Goal: Information Seeking & Learning: Learn about a topic

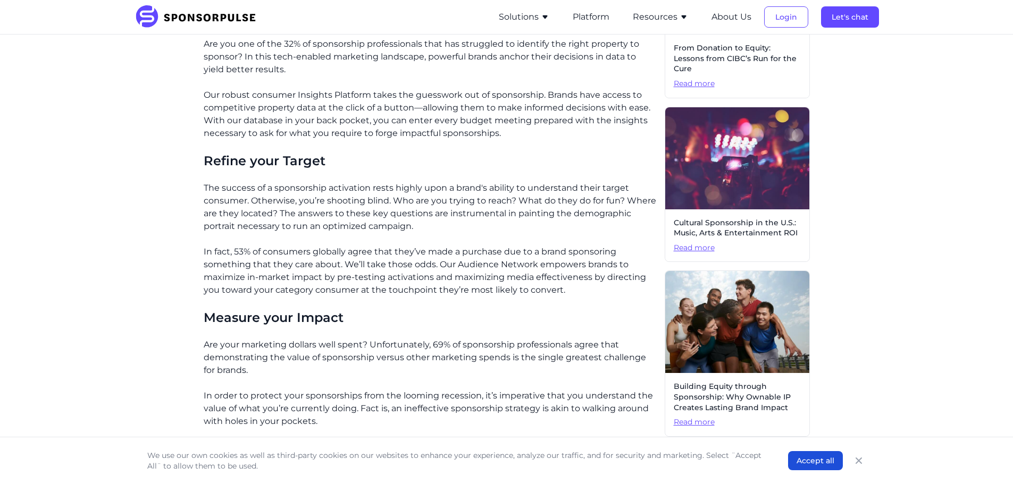
scroll to position [299, 0]
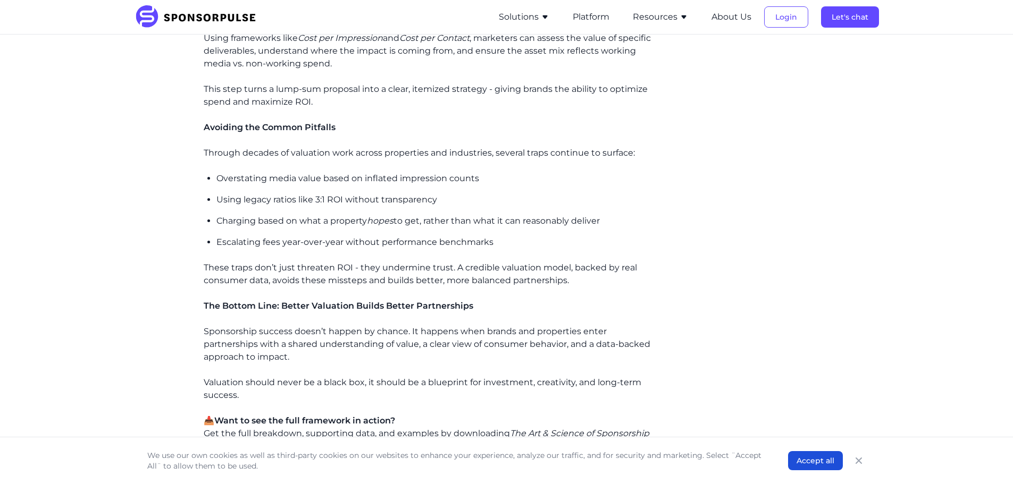
scroll to position [798, 0]
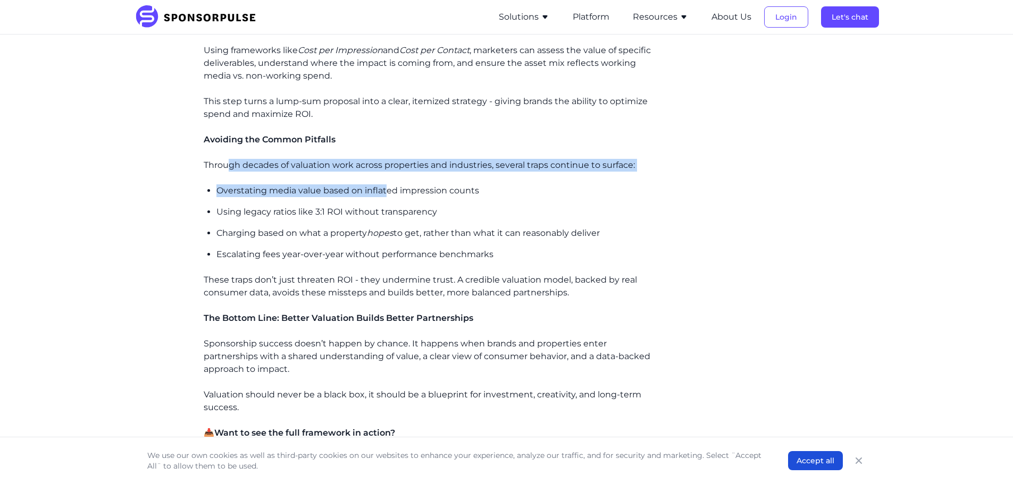
drag, startPoint x: 249, startPoint y: 166, endPoint x: 388, endPoint y: 188, distance: 139.9
click at [388, 188] on div "In today’s sponsorship landscape, valuation is often overstated, predominantly …" at bounding box center [430, 178] width 453 height 1265
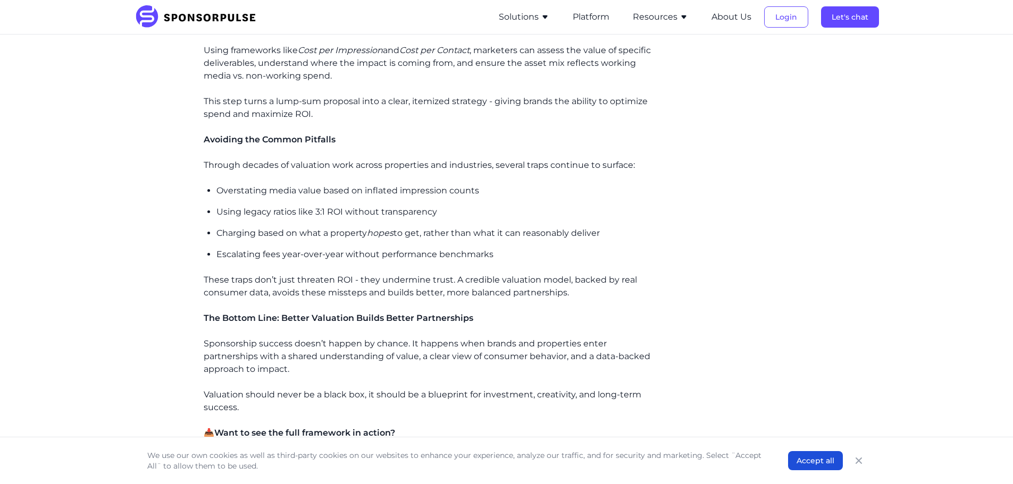
click at [406, 212] on p "Using legacy ratios like 3:1 ROI without transparency" at bounding box center [436, 212] width 440 height 13
drag, startPoint x: 465, startPoint y: 208, endPoint x: 315, endPoint y: 214, distance: 150.6
click at [315, 214] on p "Using legacy ratios like 3:1 ROI without transparency" at bounding box center [436, 212] width 440 height 13
copy p "3:1 ROI without transparency"
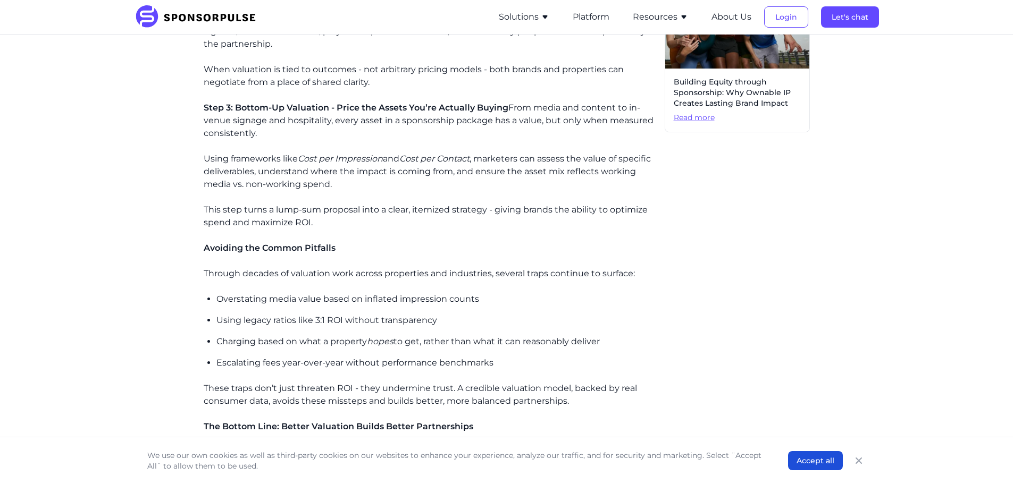
scroll to position [585, 0]
